Goal: Task Accomplishment & Management: Manage account settings

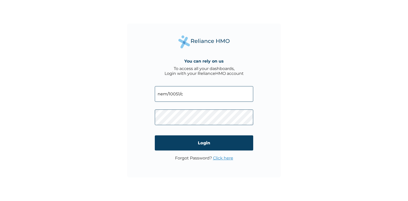
click at [160, 94] on input "nem/10051/c" at bounding box center [204, 94] width 98 height 16
click at [186, 95] on input "NEM/10051/c" at bounding box center [204, 94] width 98 height 16
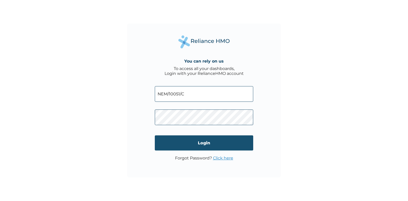
type input "NEM/10051/C"
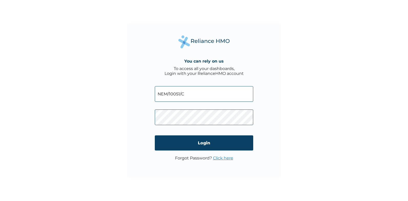
click at [203, 141] on input "Login" at bounding box center [204, 142] width 98 height 15
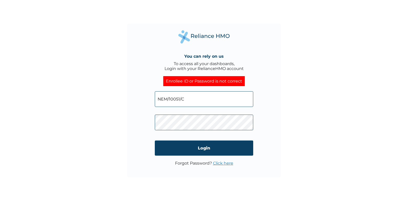
click at [222, 163] on link "Click here" at bounding box center [223, 163] width 20 height 5
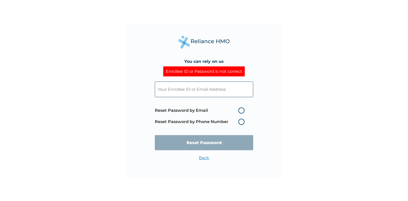
click at [242, 110] on label "Reset Password by Email" at bounding box center [201, 110] width 92 height 6
click at [239, 110] on input "Reset Password by Email" at bounding box center [235, 110] width 8 height 8
radio input "true"
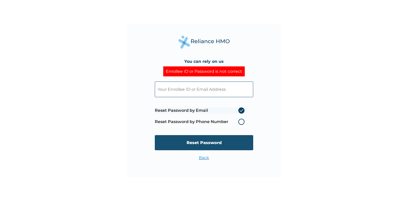
click at [206, 143] on input "Reset Password" at bounding box center [204, 142] width 98 height 15
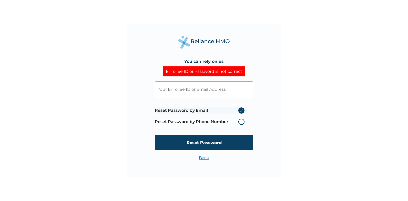
click at [161, 90] on input "text" at bounding box center [204, 90] width 98 height 16
type input "NE"
click input "Reset Password" at bounding box center [204, 142] width 98 height 15
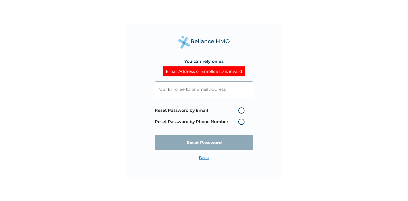
click at [172, 91] on input "text" at bounding box center [204, 90] width 98 height 16
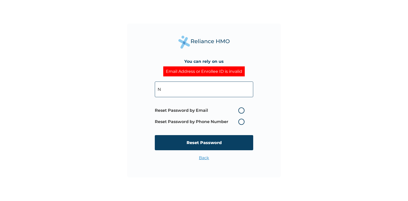
type input "NEM/10051/C"
click at [243, 113] on label "Reset Password by Email" at bounding box center [201, 110] width 92 height 6
click at [239, 113] on input "Reset Password by Email" at bounding box center [235, 110] width 8 height 8
radio input "true"
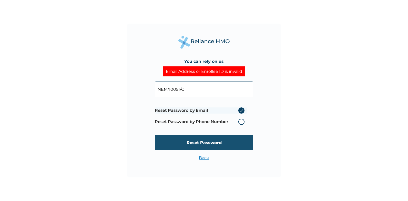
click at [200, 143] on input "Reset Password" at bounding box center [204, 142] width 98 height 15
